Goal: Transaction & Acquisition: Book appointment/travel/reservation

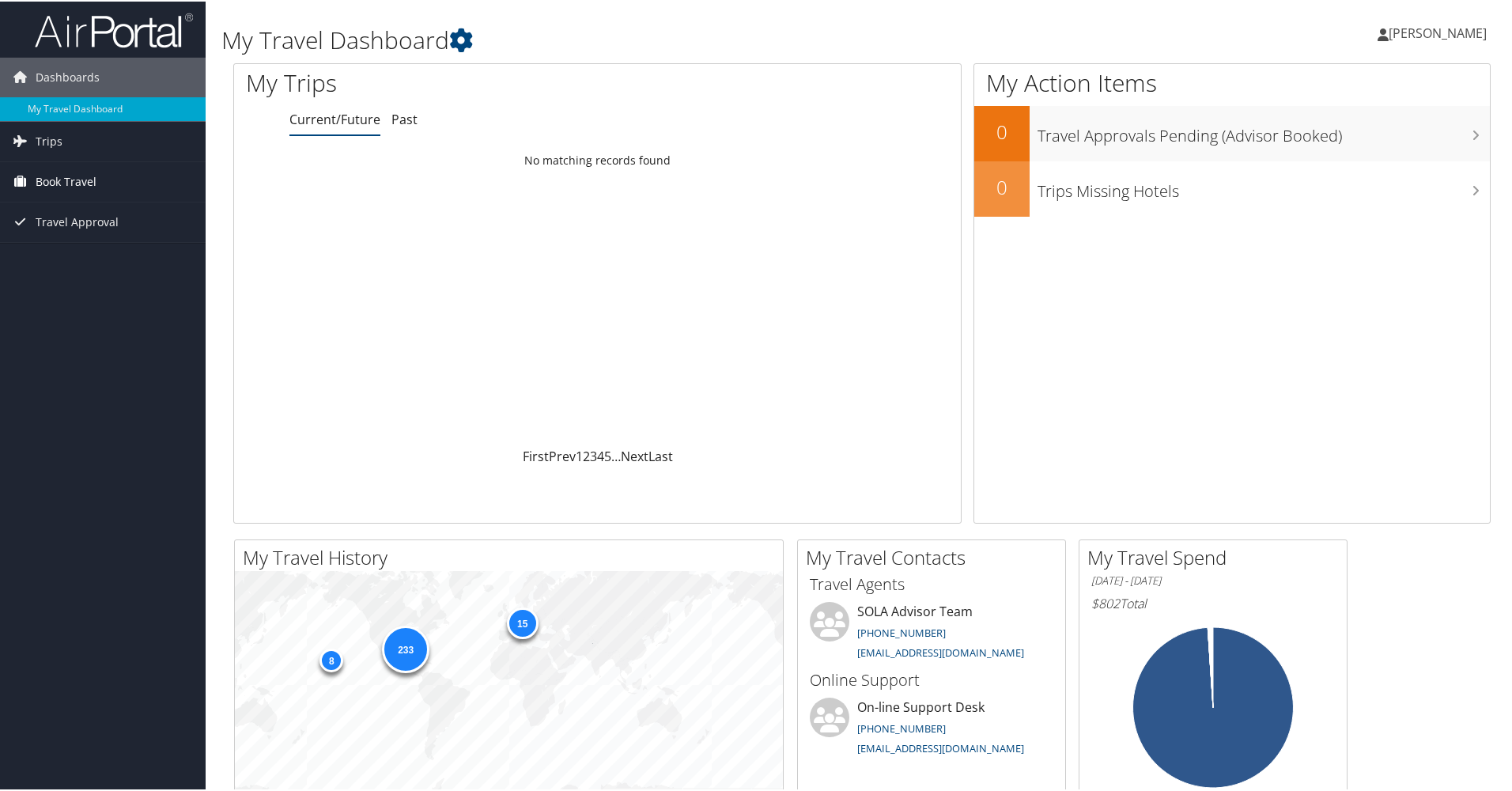
click at [75, 185] on span "Book Travel" at bounding box center [66, 180] width 61 height 40
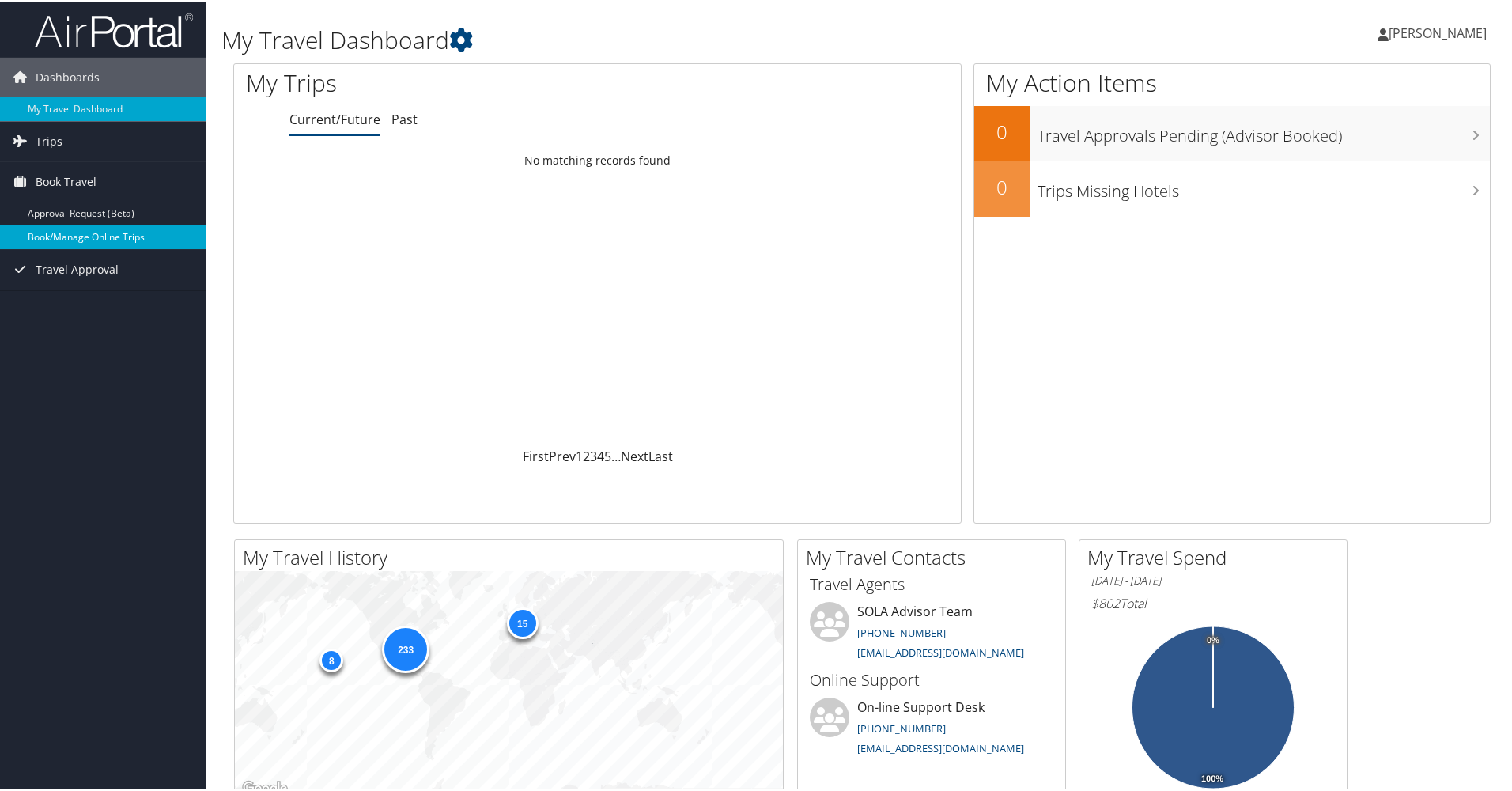
click at [73, 242] on link "Book/Manage Online Trips" at bounding box center [102, 235] width 206 height 24
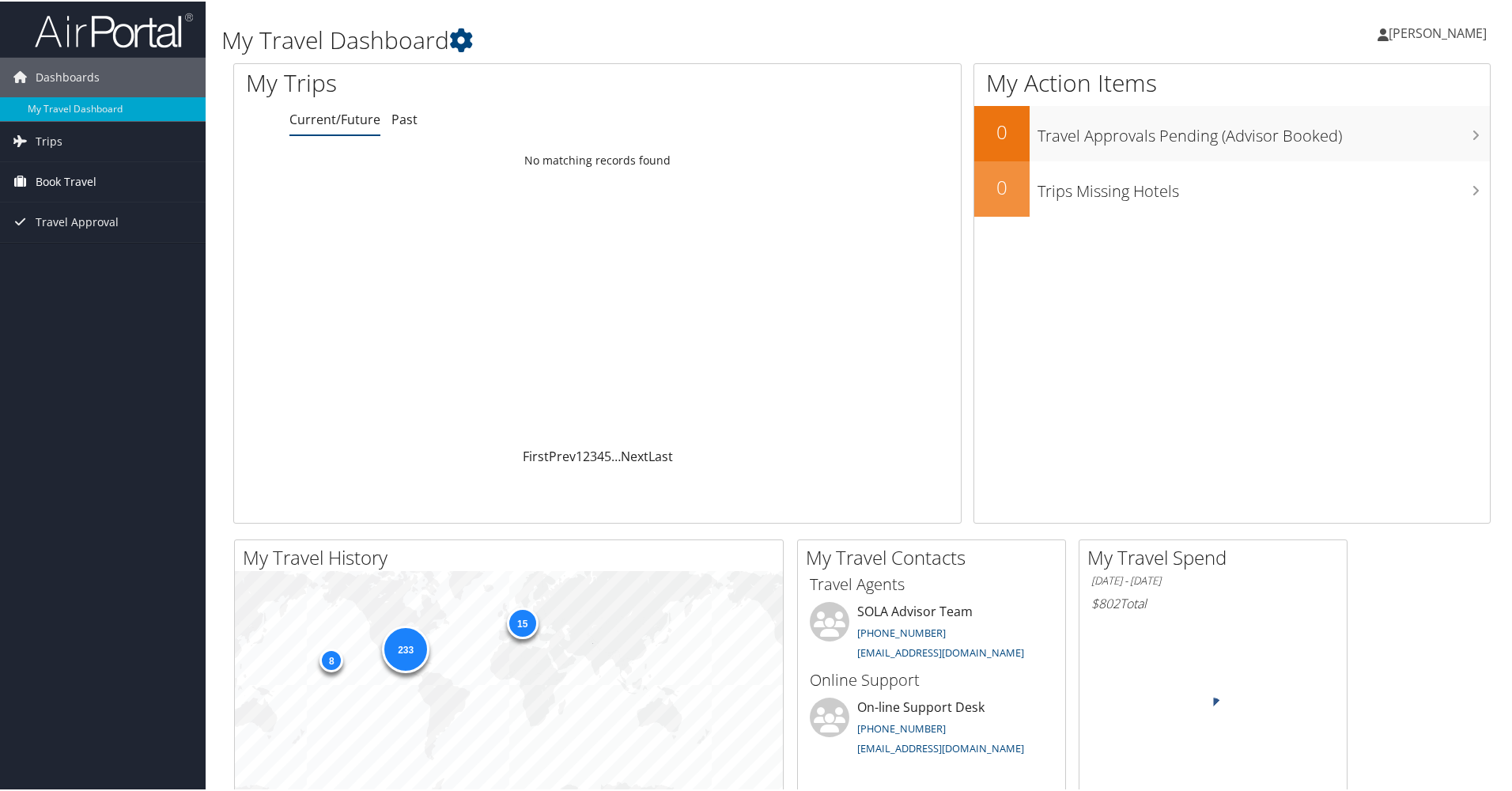
click at [70, 190] on span "Book Travel" at bounding box center [66, 180] width 61 height 40
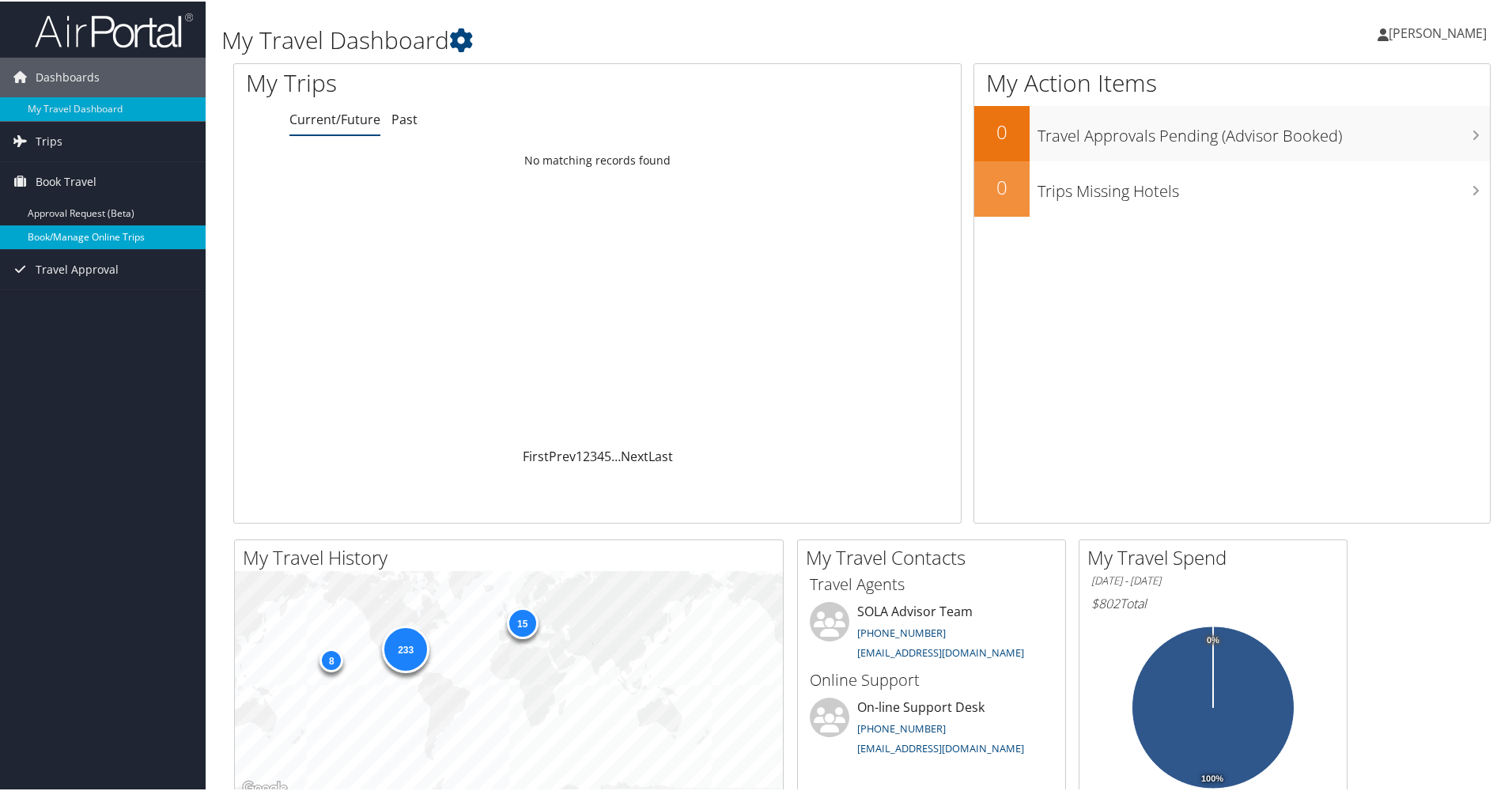
click at [77, 237] on link "Book/Manage Online Trips" at bounding box center [102, 235] width 206 height 24
